Goal: Register for event/course

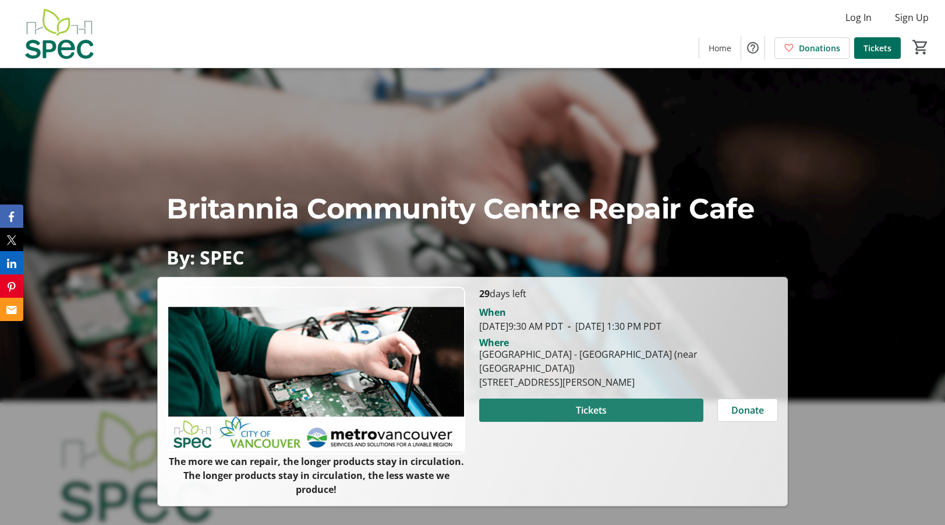
click at [589, 410] on span "Tickets" at bounding box center [591, 410] width 31 height 14
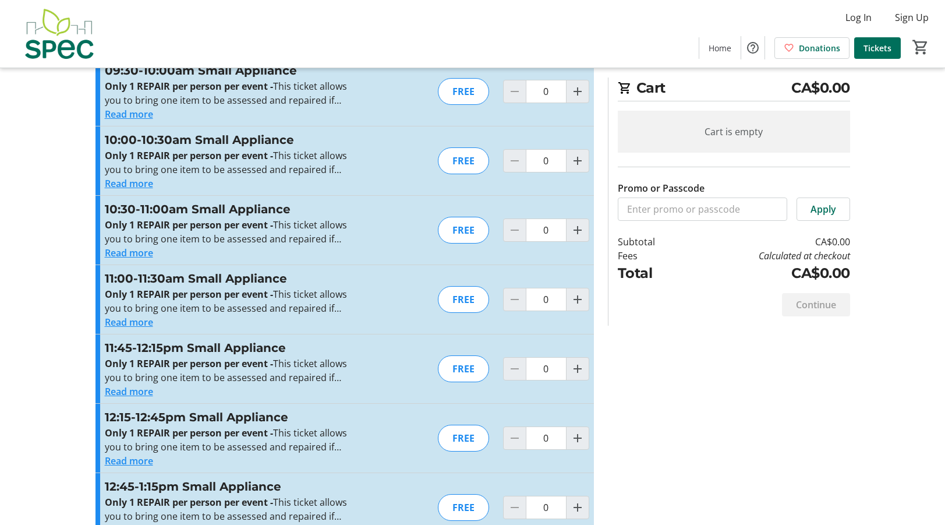
scroll to position [2132, 0]
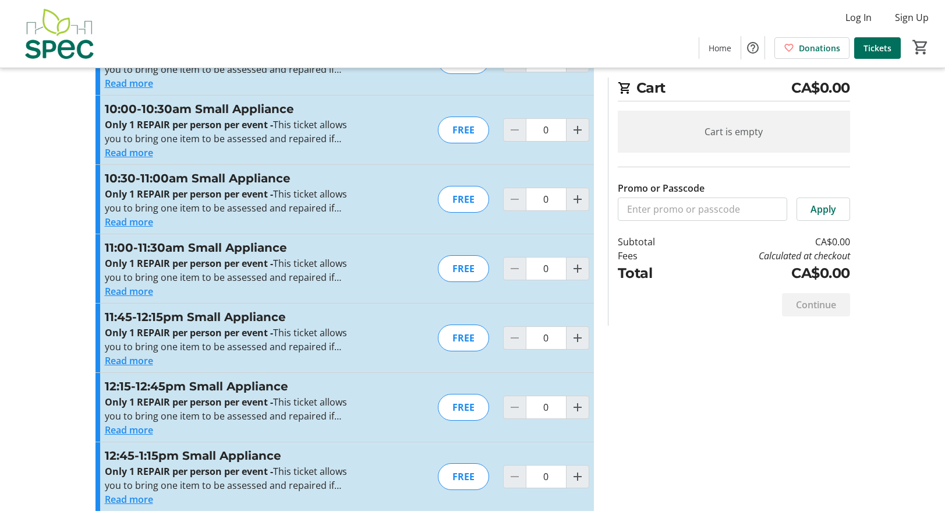
click at [466, 475] on div "FREE" at bounding box center [463, 476] width 51 height 27
click at [459, 477] on div "FREE" at bounding box center [463, 476] width 51 height 27
click at [545, 474] on input "0" at bounding box center [546, 476] width 41 height 23
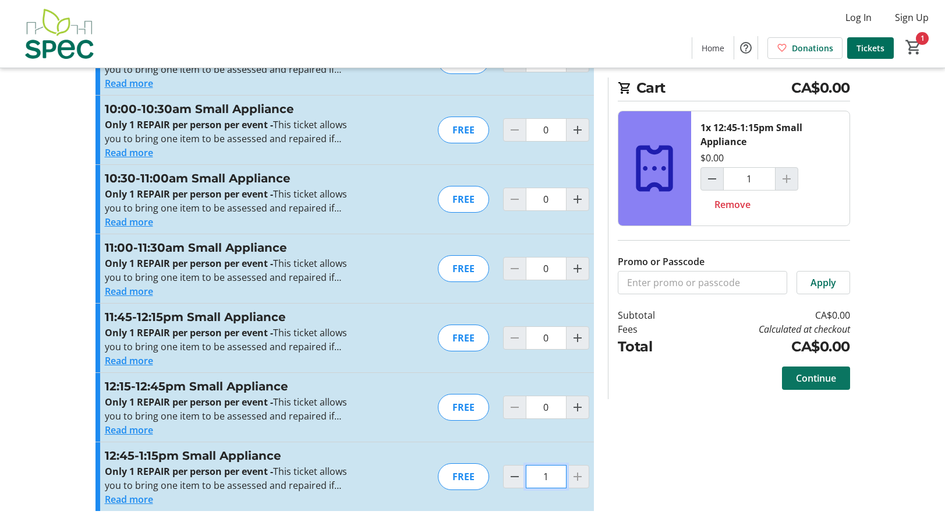
type input "1"
click at [816, 378] on span "Continue" at bounding box center [816, 378] width 40 height 14
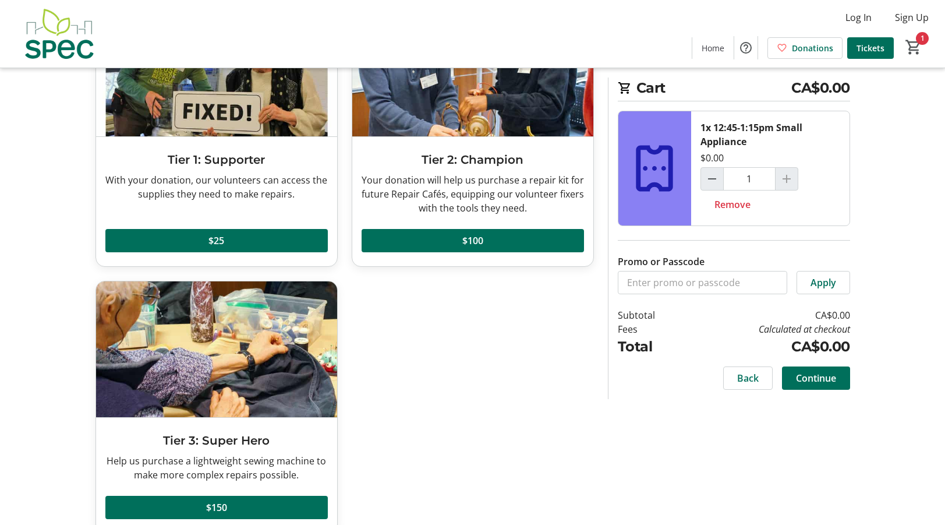
scroll to position [154, 0]
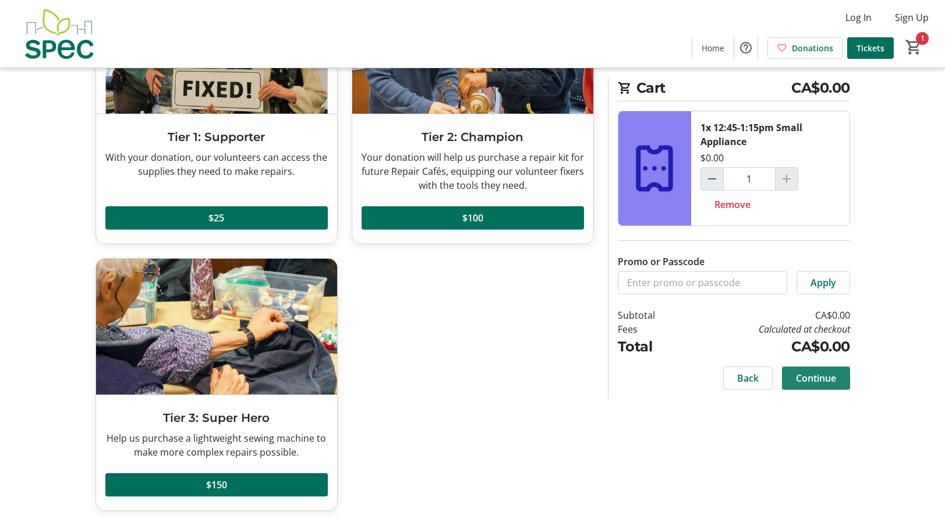
click at [816, 375] on span "Continue" at bounding box center [816, 378] width 40 height 14
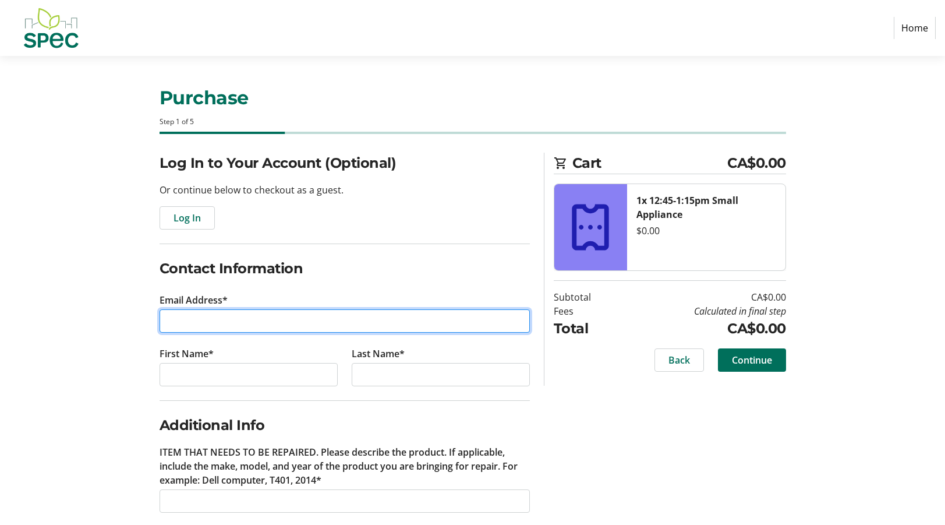
click at [166, 317] on input "Email Address*" at bounding box center [345, 320] width 370 height 23
type input "[EMAIL_ADDRESS][DOMAIN_NAME]"
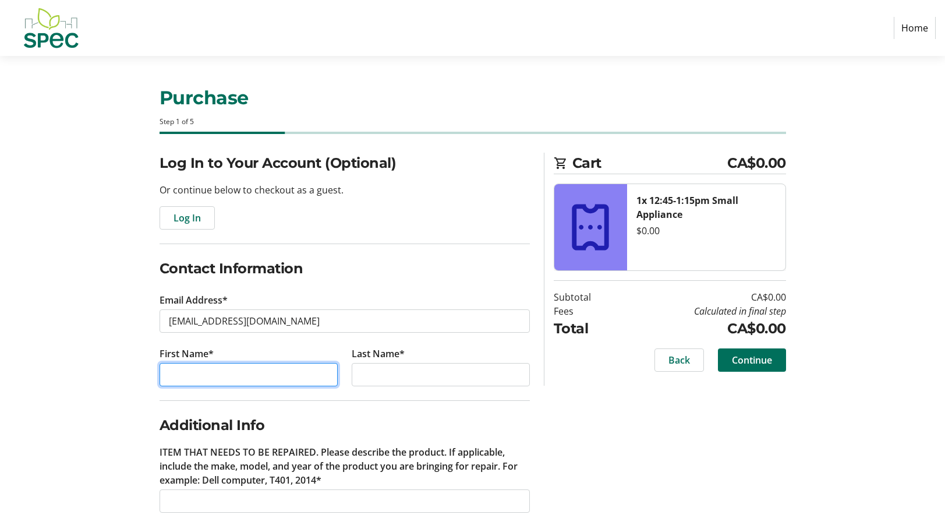
click at [162, 372] on input "First Name*" at bounding box center [249, 374] width 178 height 23
type input "[PERSON_NAME]"
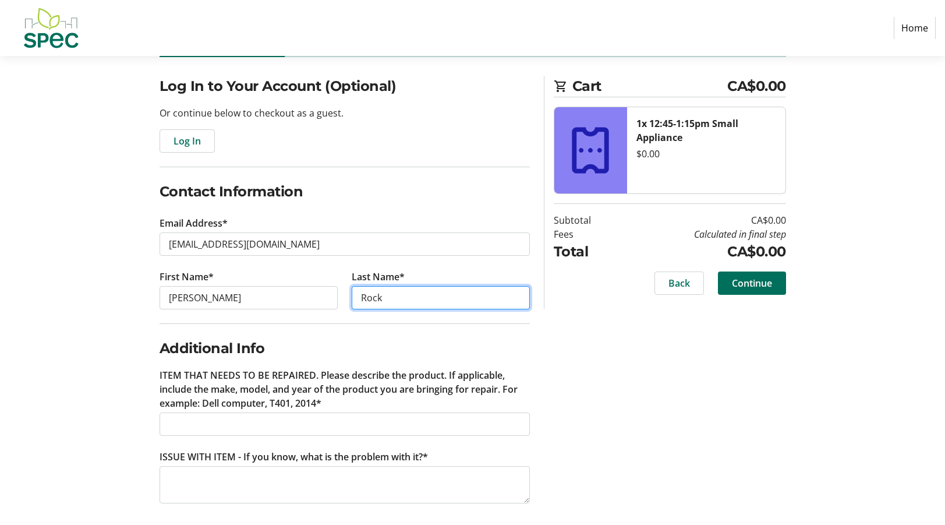
scroll to position [83, 0]
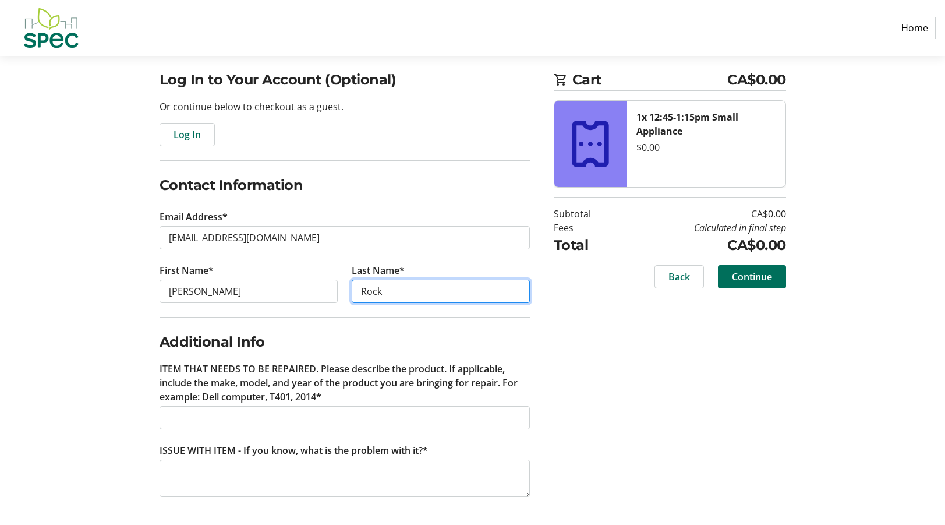
type input "Rock"
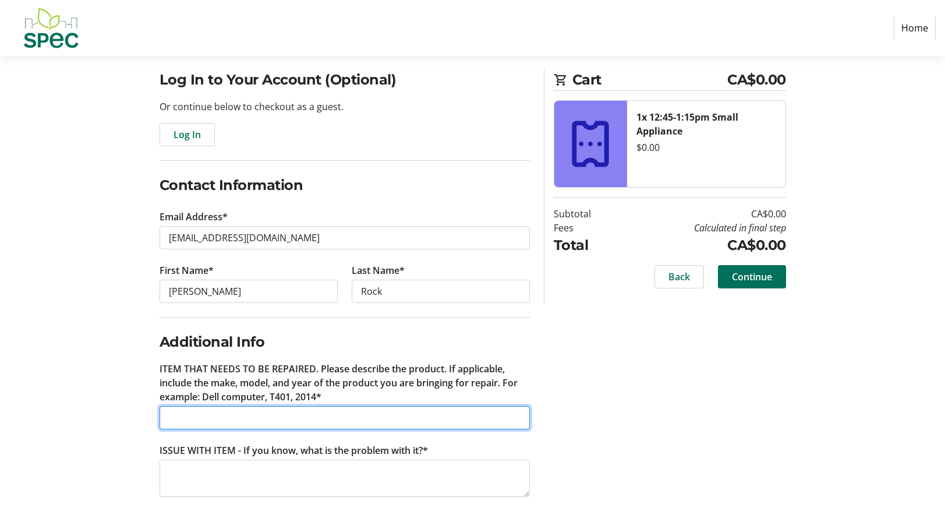
click at [161, 416] on input "ITEM THAT NEEDS TO BE REPAIRED. Please describe the product. If applicable, inc…" at bounding box center [345, 417] width 370 height 23
type input "Small lamp"
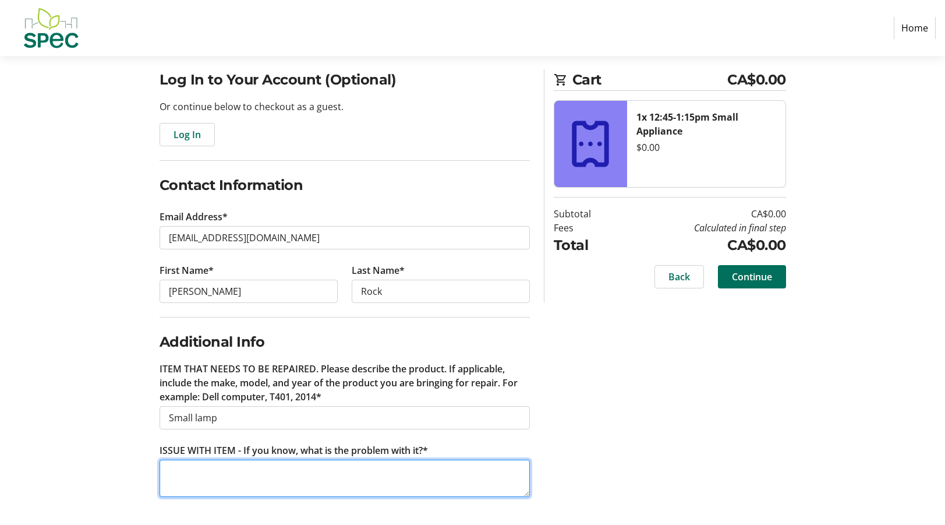
click at [164, 468] on textarea "ISSUE WITH ITEM - If you know, what is the problem with it?*" at bounding box center [345, 477] width 370 height 37
click at [246, 466] on textarea "Glass lantern covbering bulb" at bounding box center [345, 477] width 370 height 37
click at [290, 469] on textarea "Glass lantern covering bulb" at bounding box center [345, 477] width 370 height 37
click at [197, 470] on textarea "Guest glued latern covering the" at bounding box center [345, 477] width 370 height 37
click at [252, 468] on textarea "Guest I had glued latern covering the" at bounding box center [345, 477] width 370 height 37
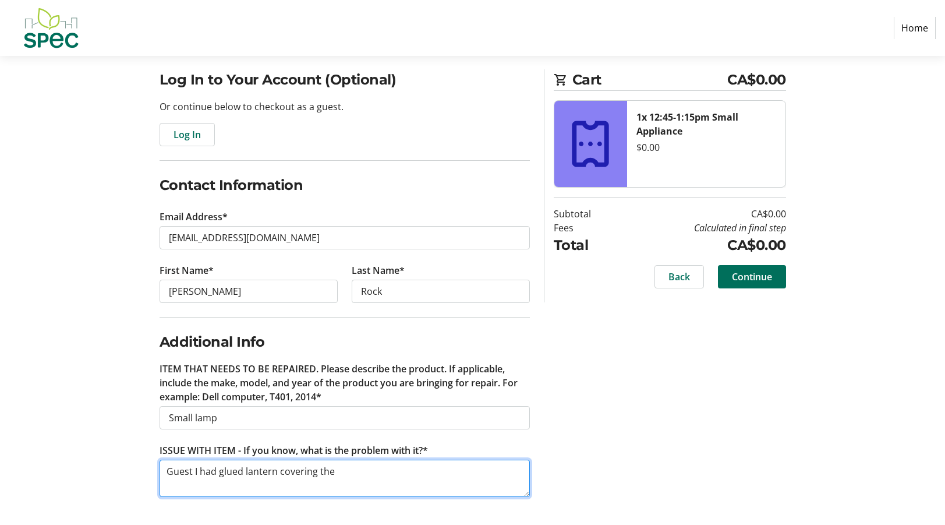
click at [339, 470] on textarea "Guest I had glued lantern covering the" at bounding box center [345, 477] width 370 height 37
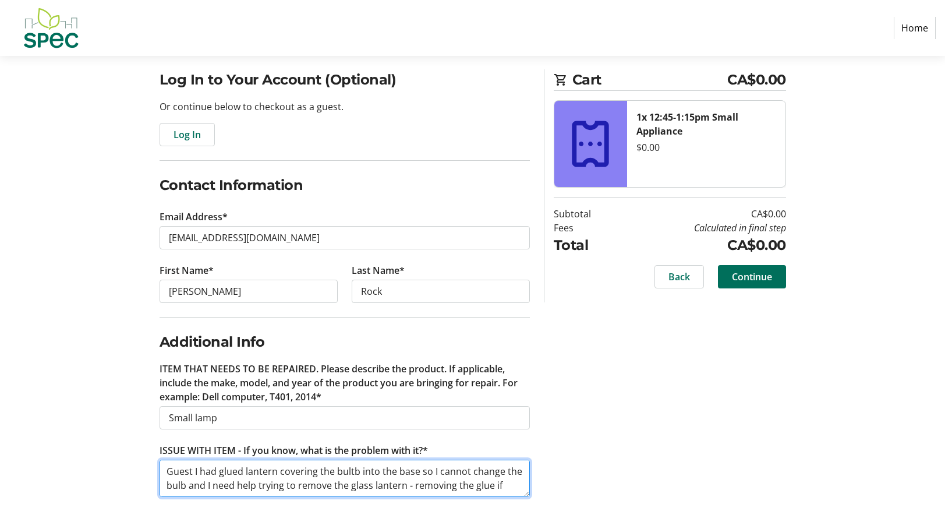
scroll to position [9, 0]
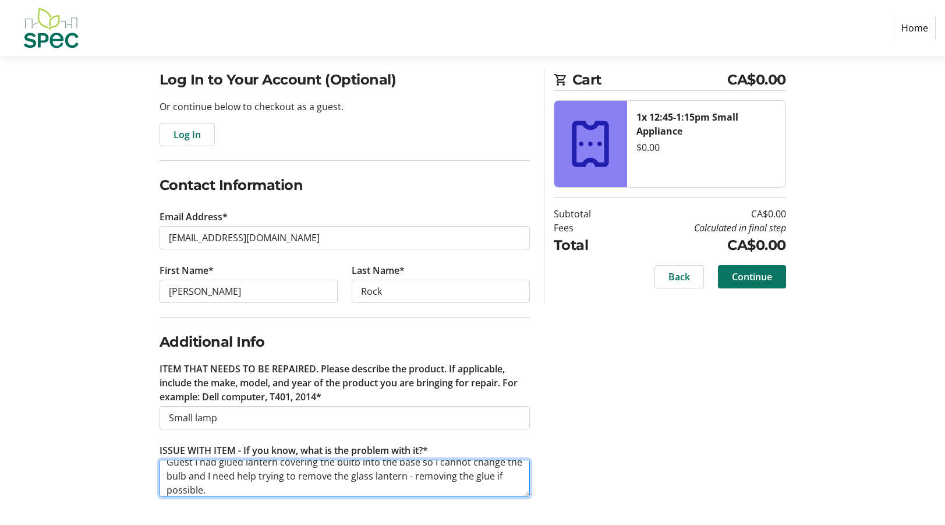
type textarea "Guest I had glued lantern covering the bultb into the base so I cannot change t…"
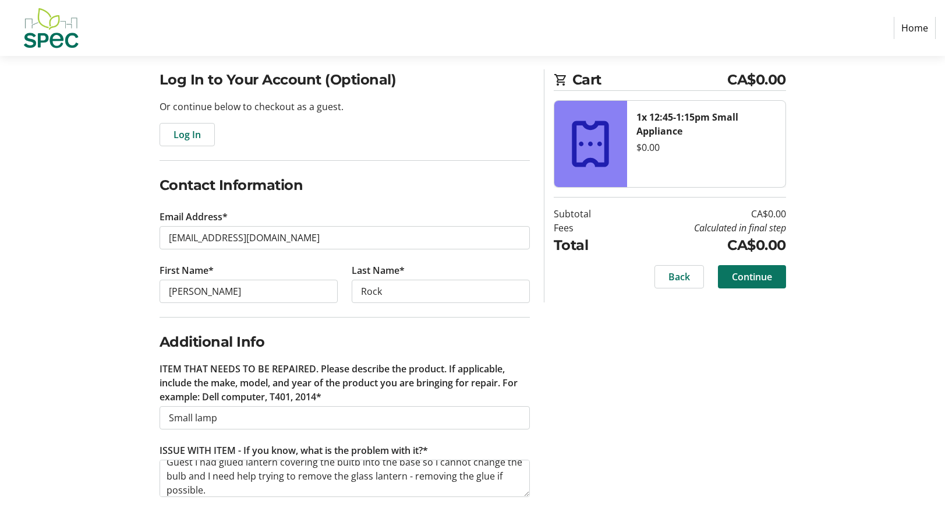
click at [732, 281] on span "Continue" at bounding box center [752, 277] width 40 height 14
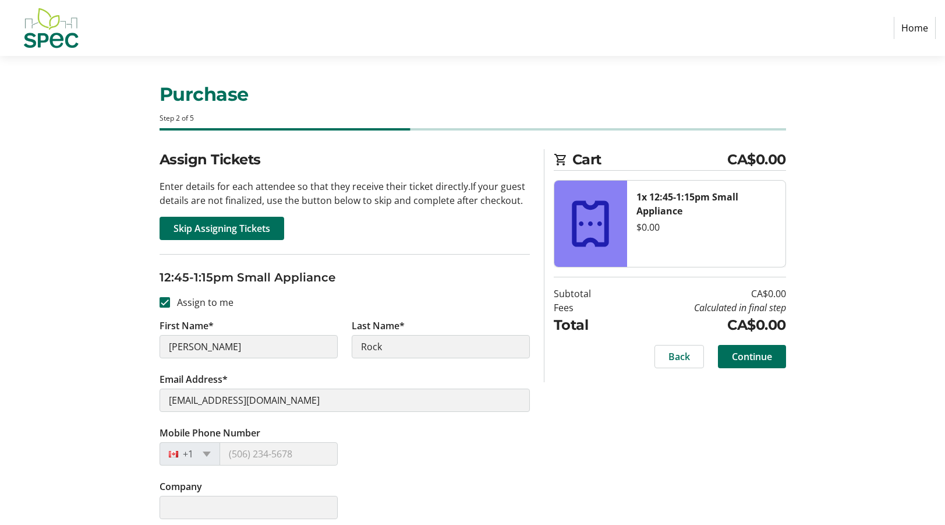
scroll to position [12, 0]
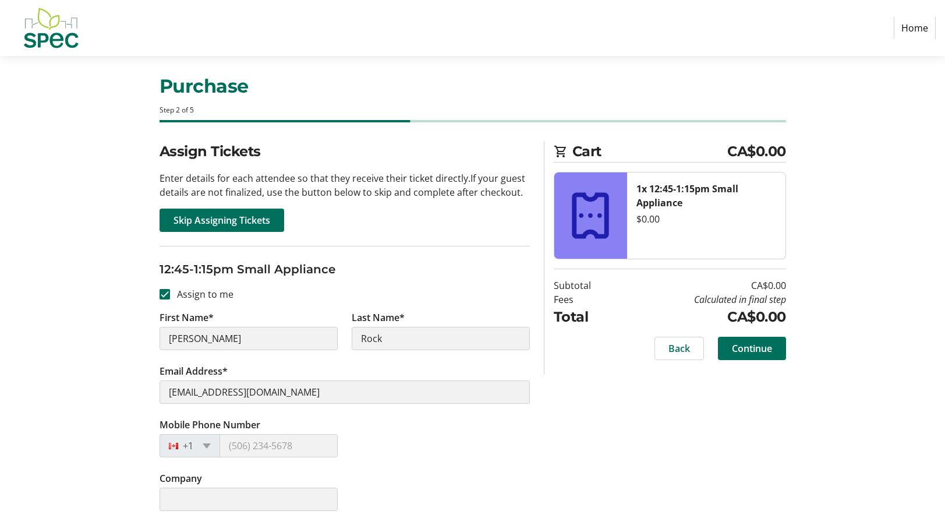
click at [231, 444] on input "Mobile Phone Number" at bounding box center [278, 445] width 118 height 23
click at [736, 350] on span "Continue" at bounding box center [752, 348] width 40 height 14
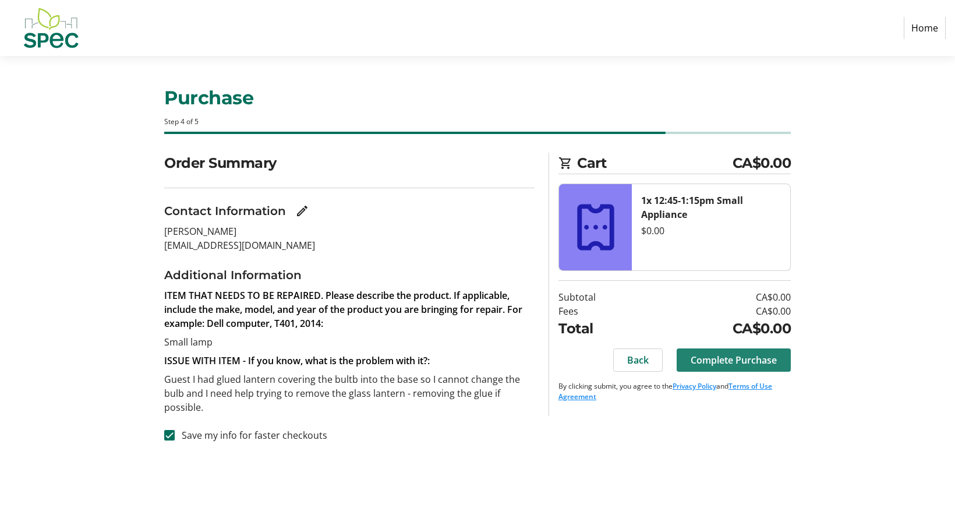
click at [717, 359] on span "Complete Purchase" at bounding box center [733, 360] width 86 height 14
